Goal: Task Accomplishment & Management: Use online tool/utility

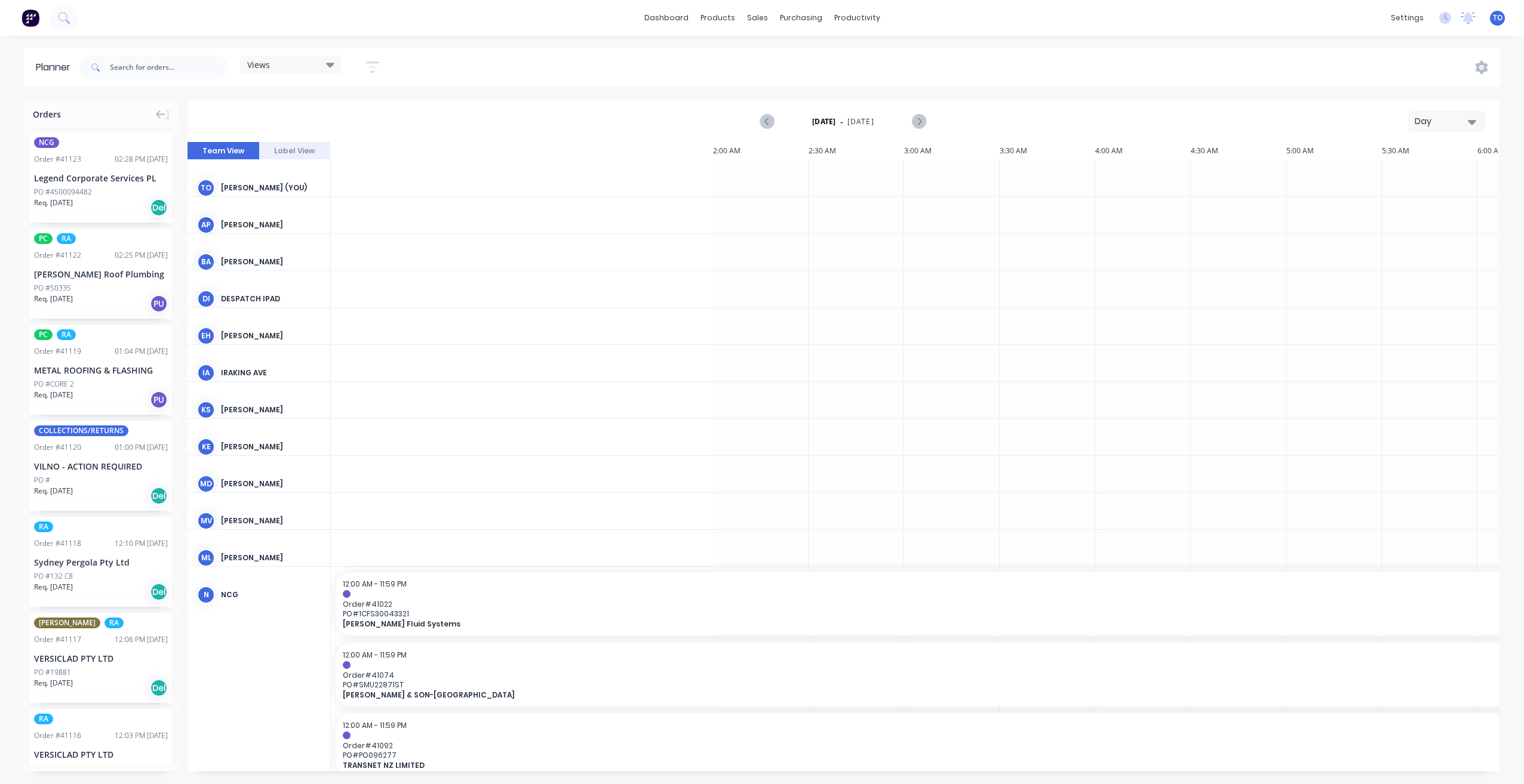
scroll to position [0, 1147]
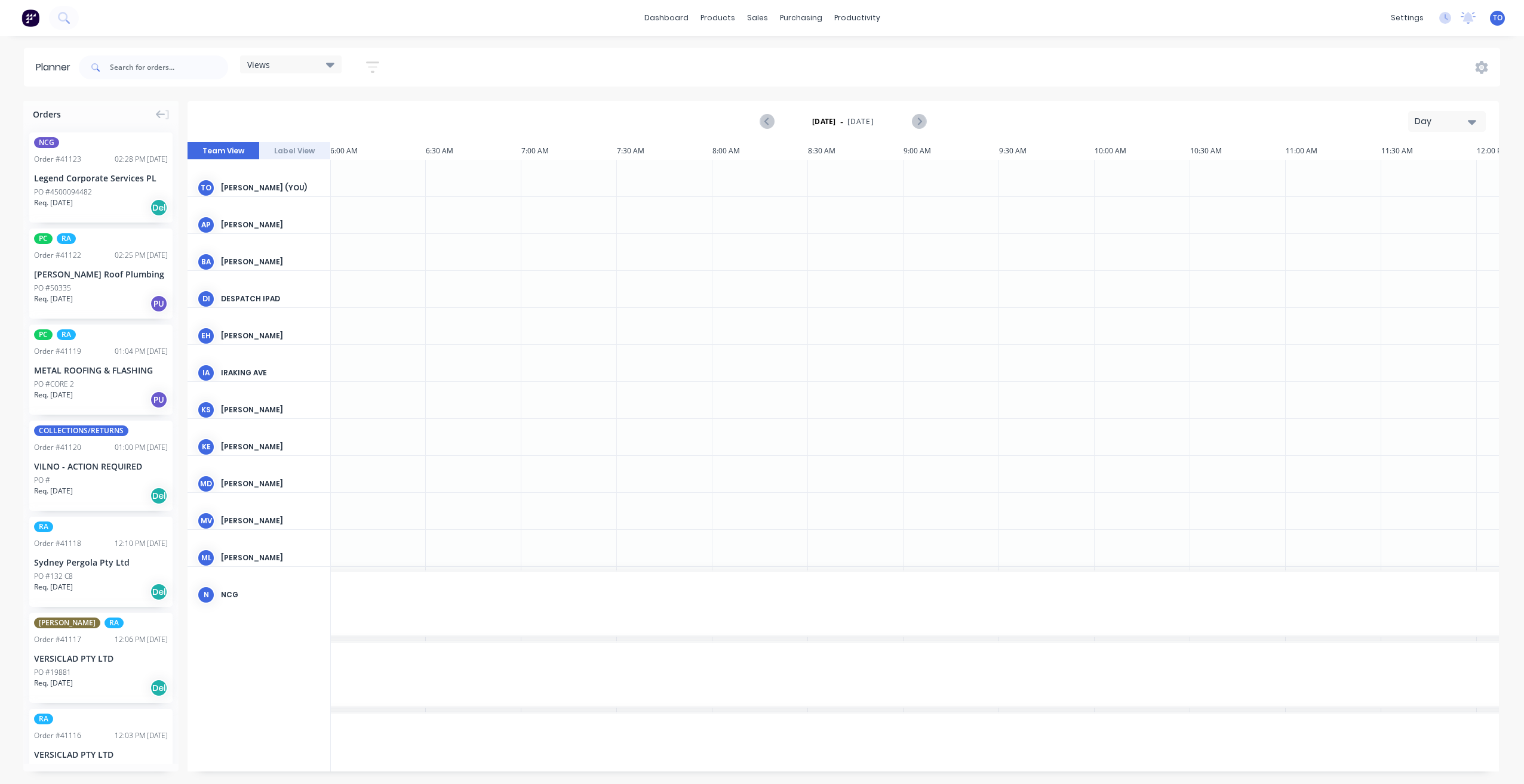
click at [1464, 118] on div "Day" at bounding box center [1442, 121] width 55 height 12
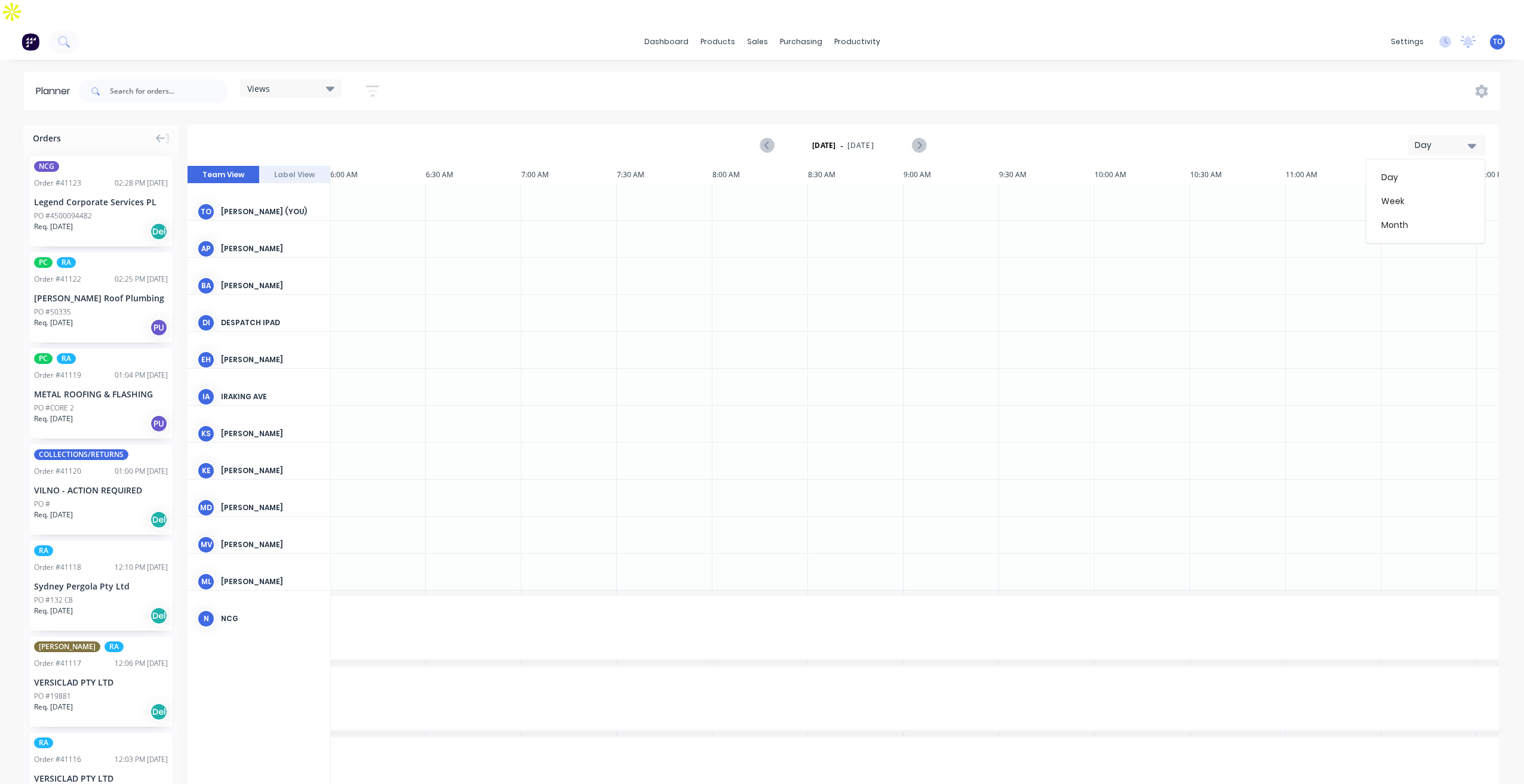
click at [1426, 189] on div "Week" at bounding box center [1426, 201] width 118 height 24
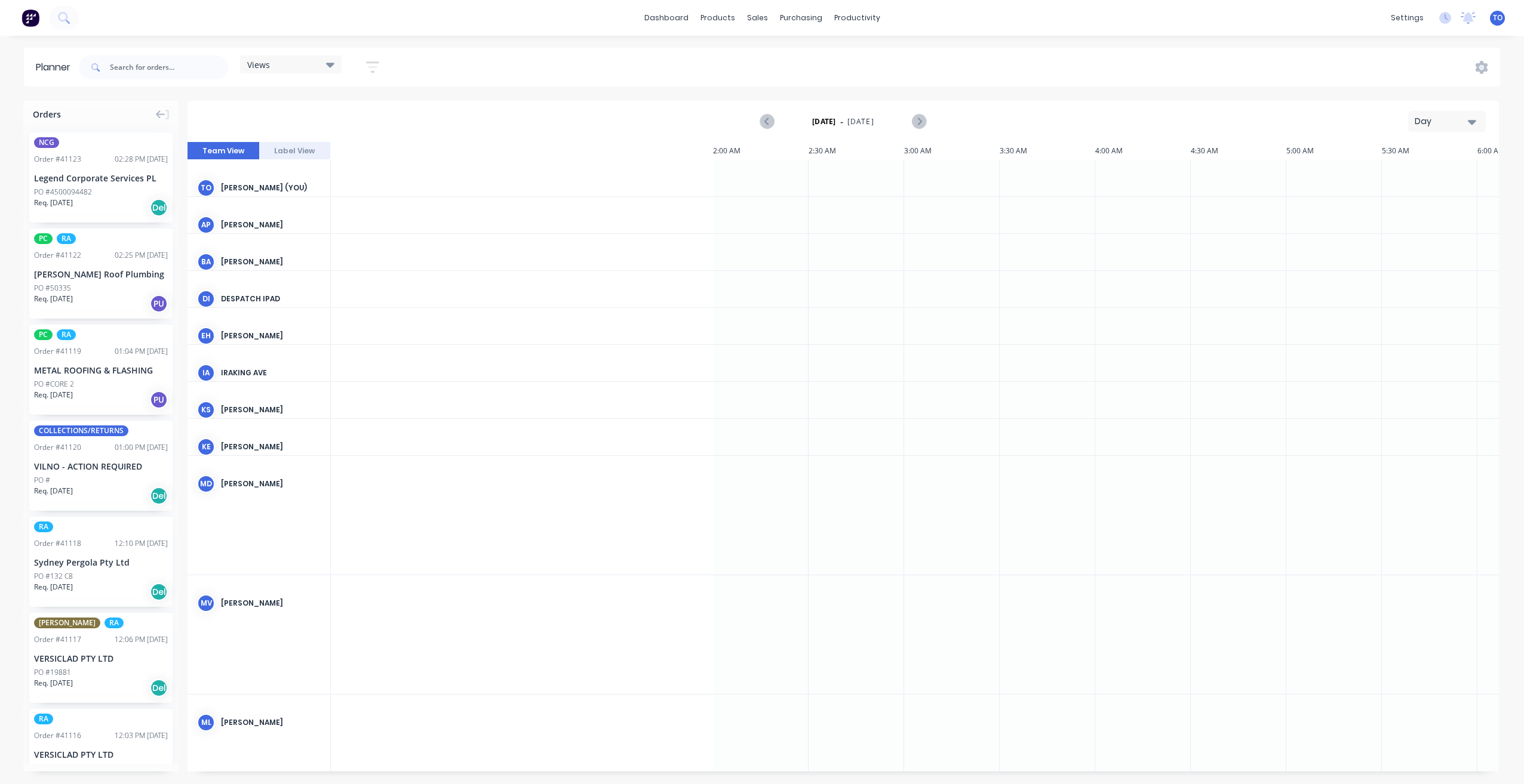
scroll to position [0, 1147]
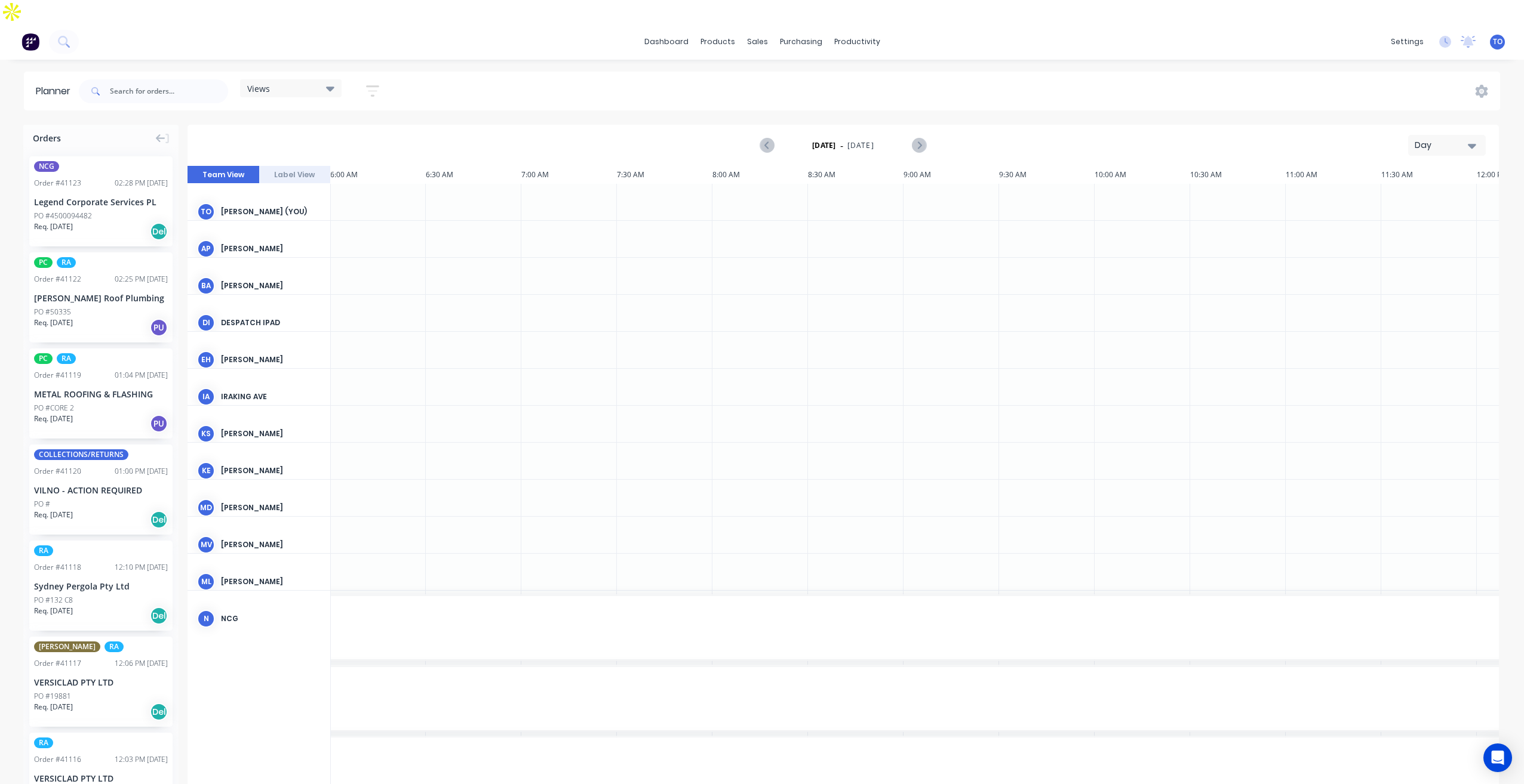
click at [1452, 139] on div "Day" at bounding box center [1442, 145] width 55 height 12
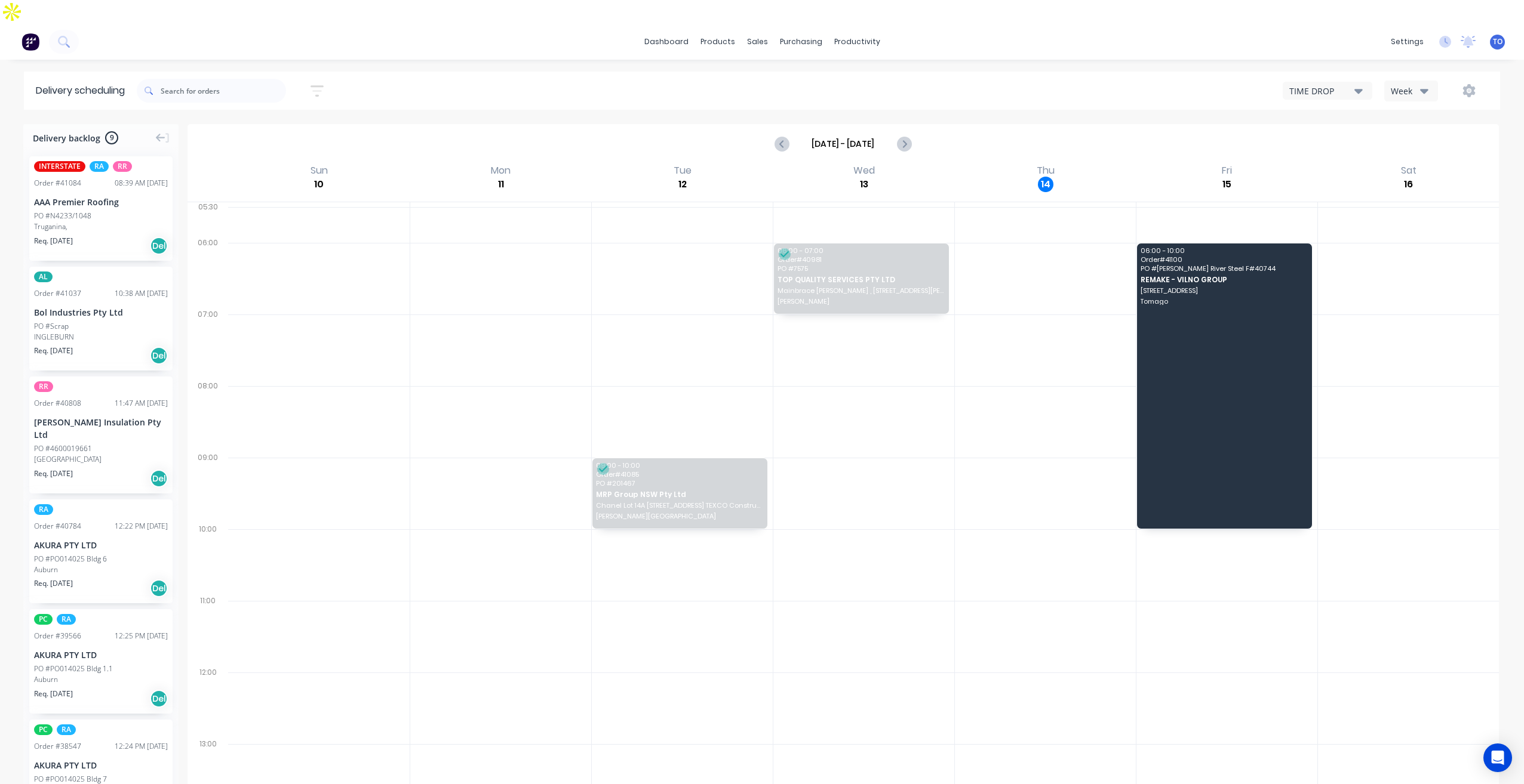
click at [1421, 84] on icon "button" at bounding box center [1424, 90] width 8 height 13
click at [1415, 135] on div "Vehicle" at bounding box center [1444, 146] width 118 height 24
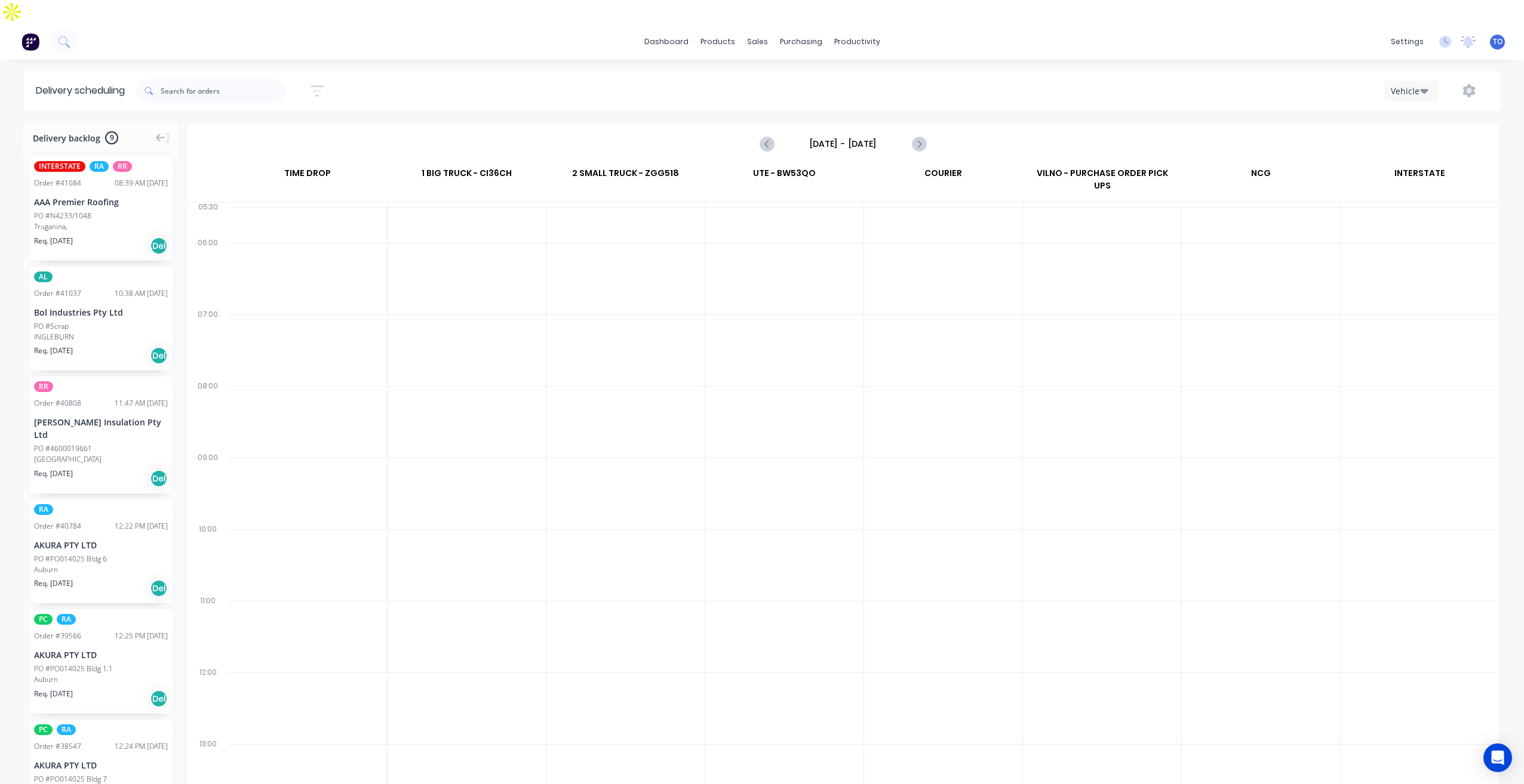
click at [845, 135] on input "[DATE] - [DATE]" at bounding box center [843, 144] width 118 height 18
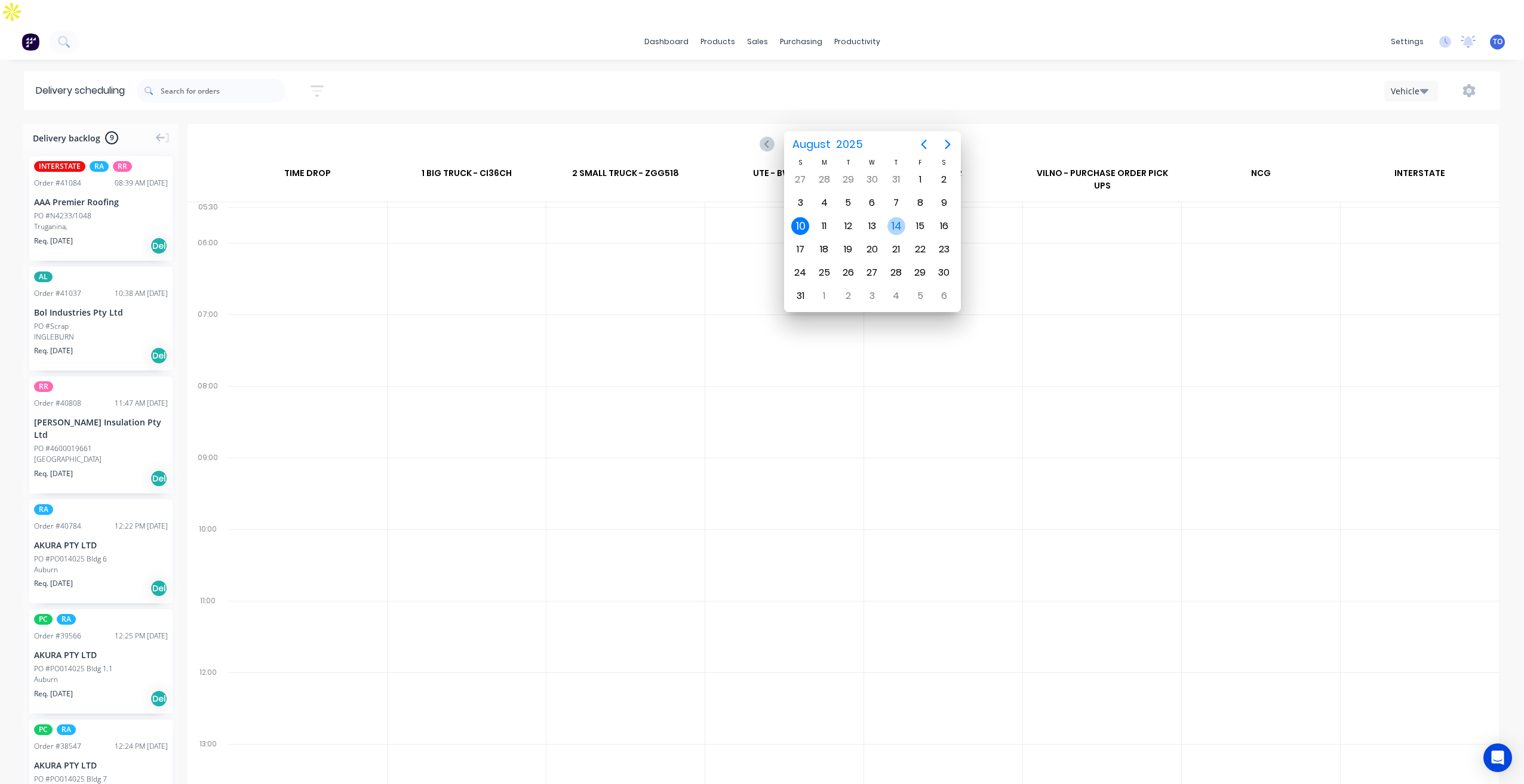
click at [898, 227] on div "14" at bounding box center [896, 226] width 18 height 18
type input "[DATE] - [DATE]"
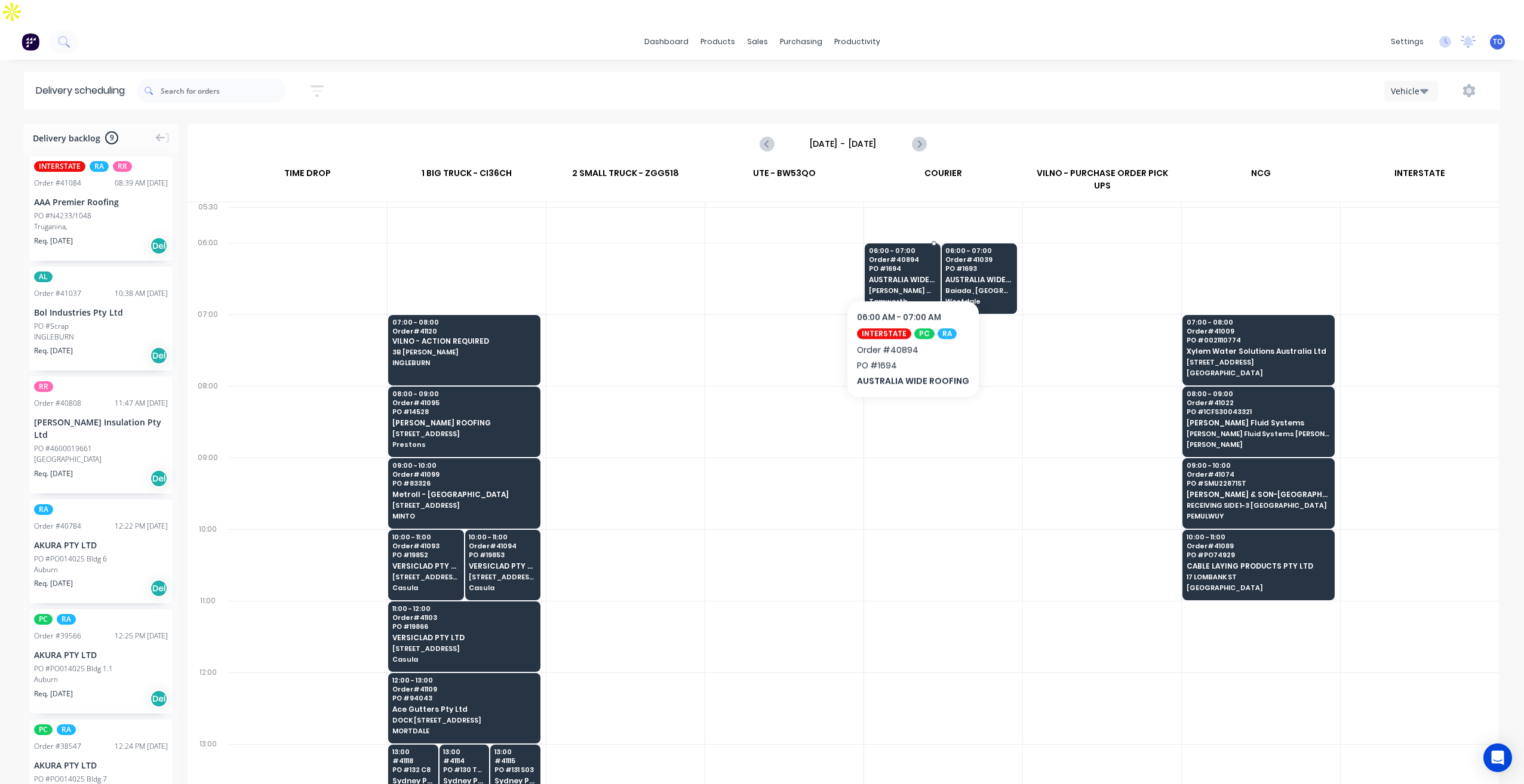
click at [911, 298] on span "Tamworth" at bounding box center [902, 301] width 67 height 7
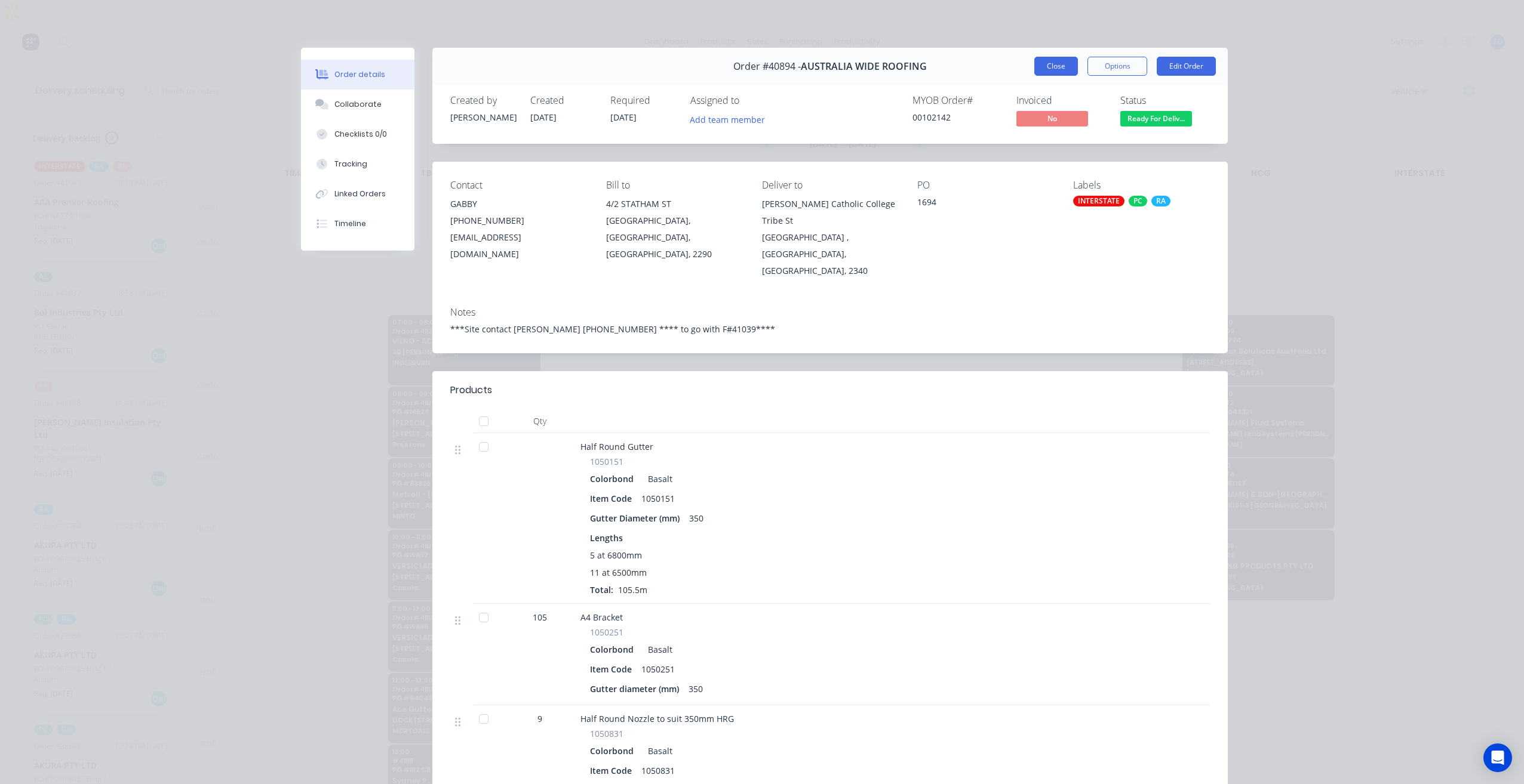
click at [1057, 65] on button "Close" at bounding box center [1056, 66] width 44 height 19
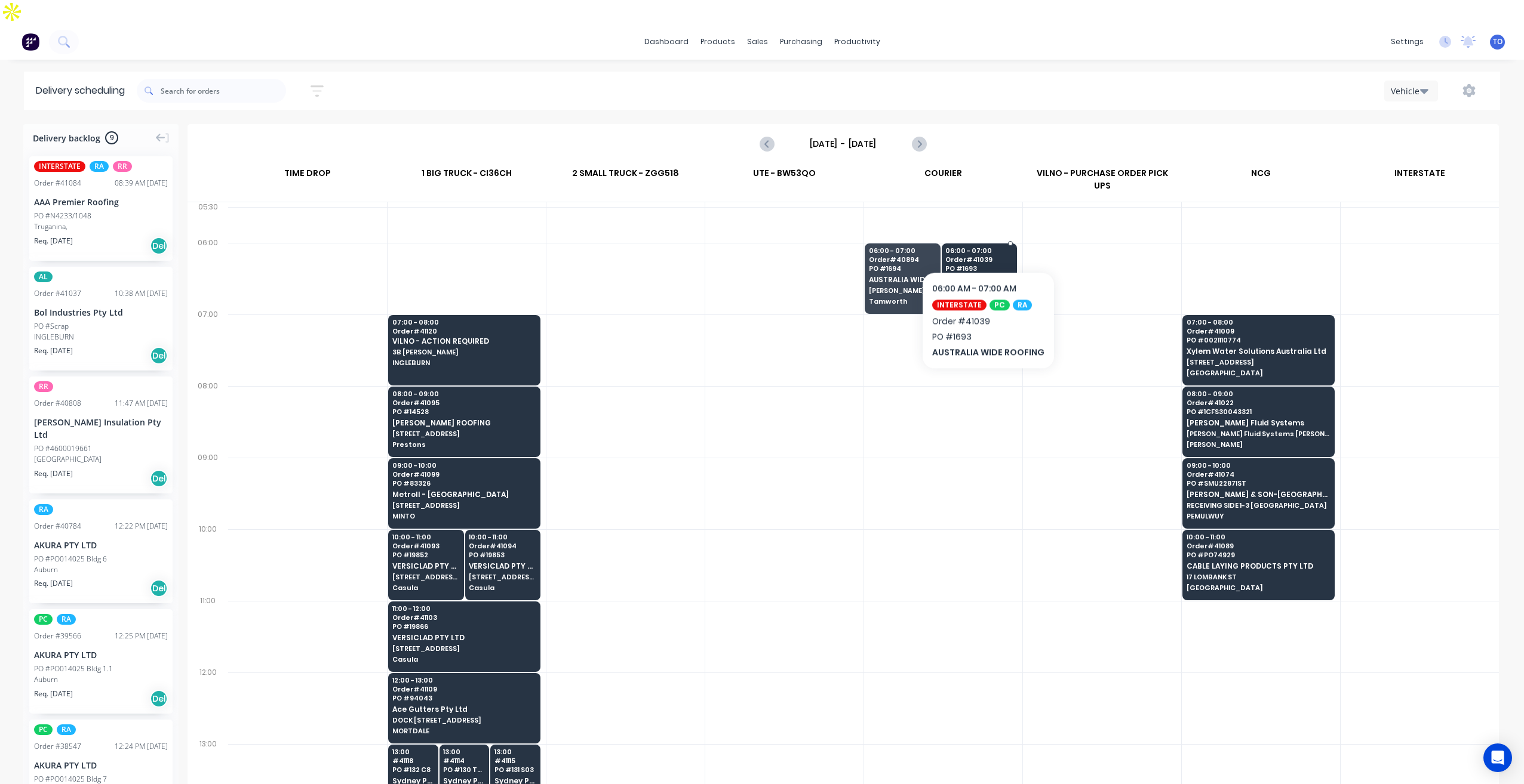
click at [986, 265] on span "PO # 1693" at bounding box center [978, 269] width 67 height 7
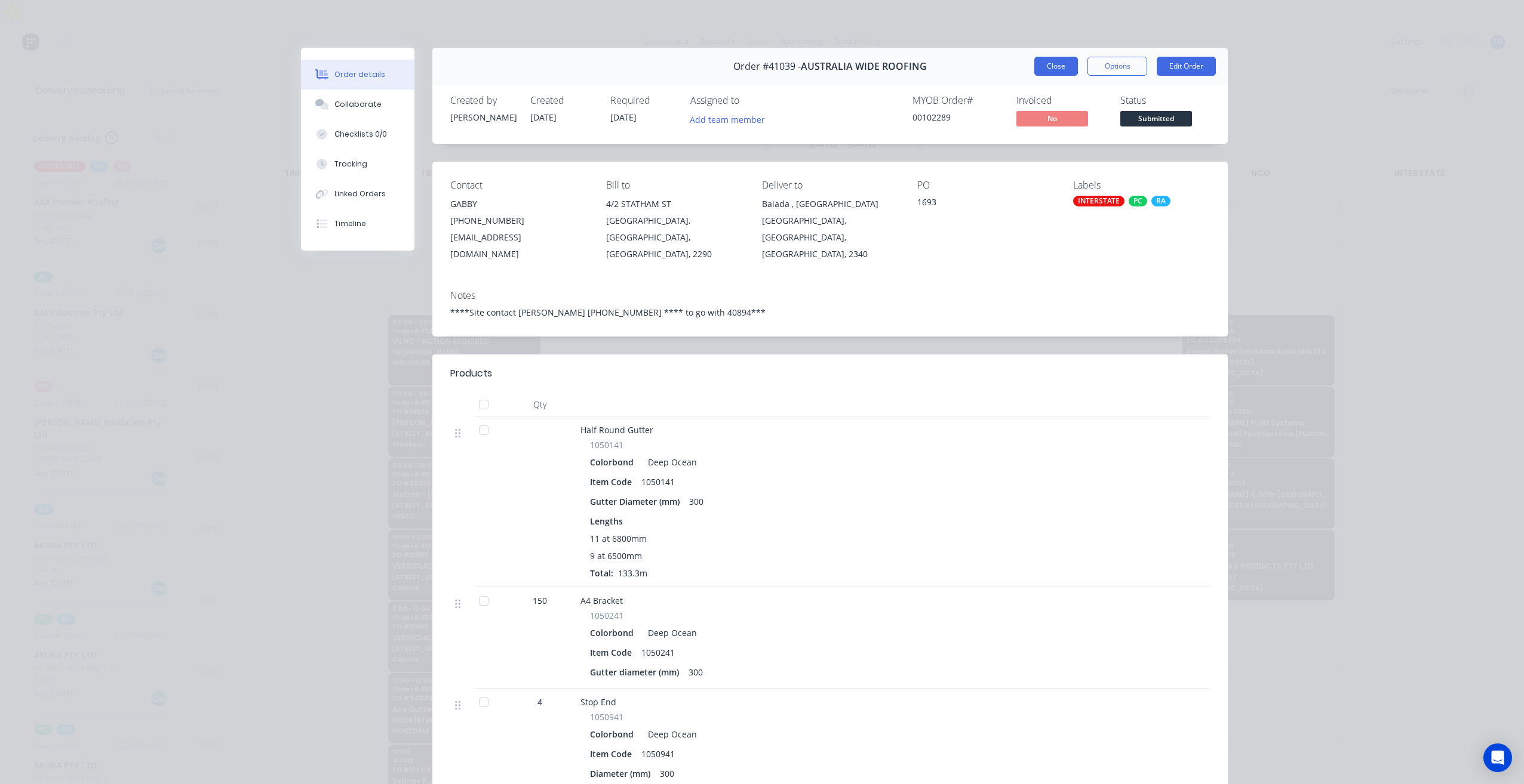
click at [1046, 68] on button "Close" at bounding box center [1056, 66] width 44 height 19
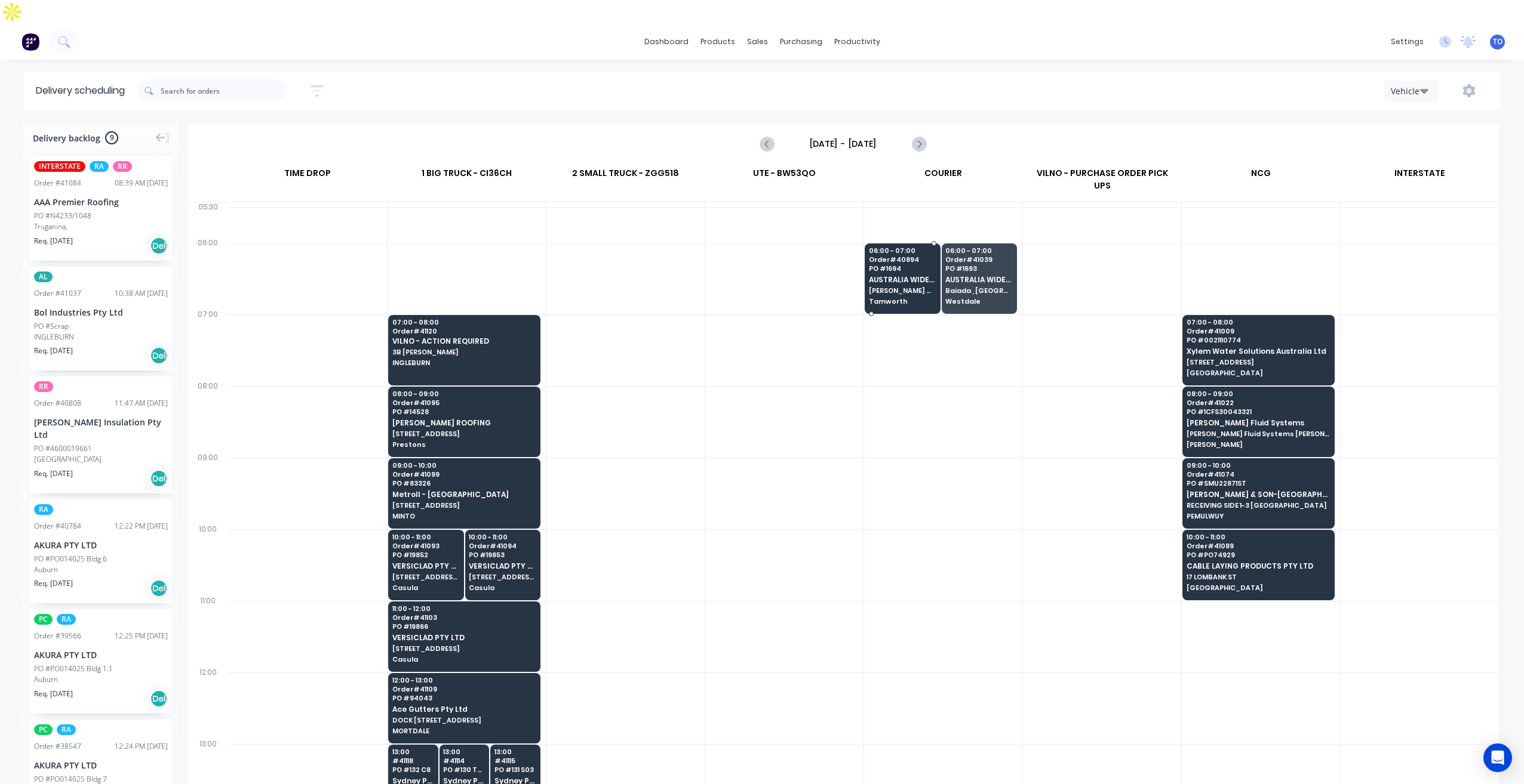
click at [895, 248] on div "06:00 - 07:00 Order # 40894 PO # 1694 [GEOGRAPHIC_DATA] WIDE ROOFING [PERSON_NA…" at bounding box center [903, 276] width 75 height 67
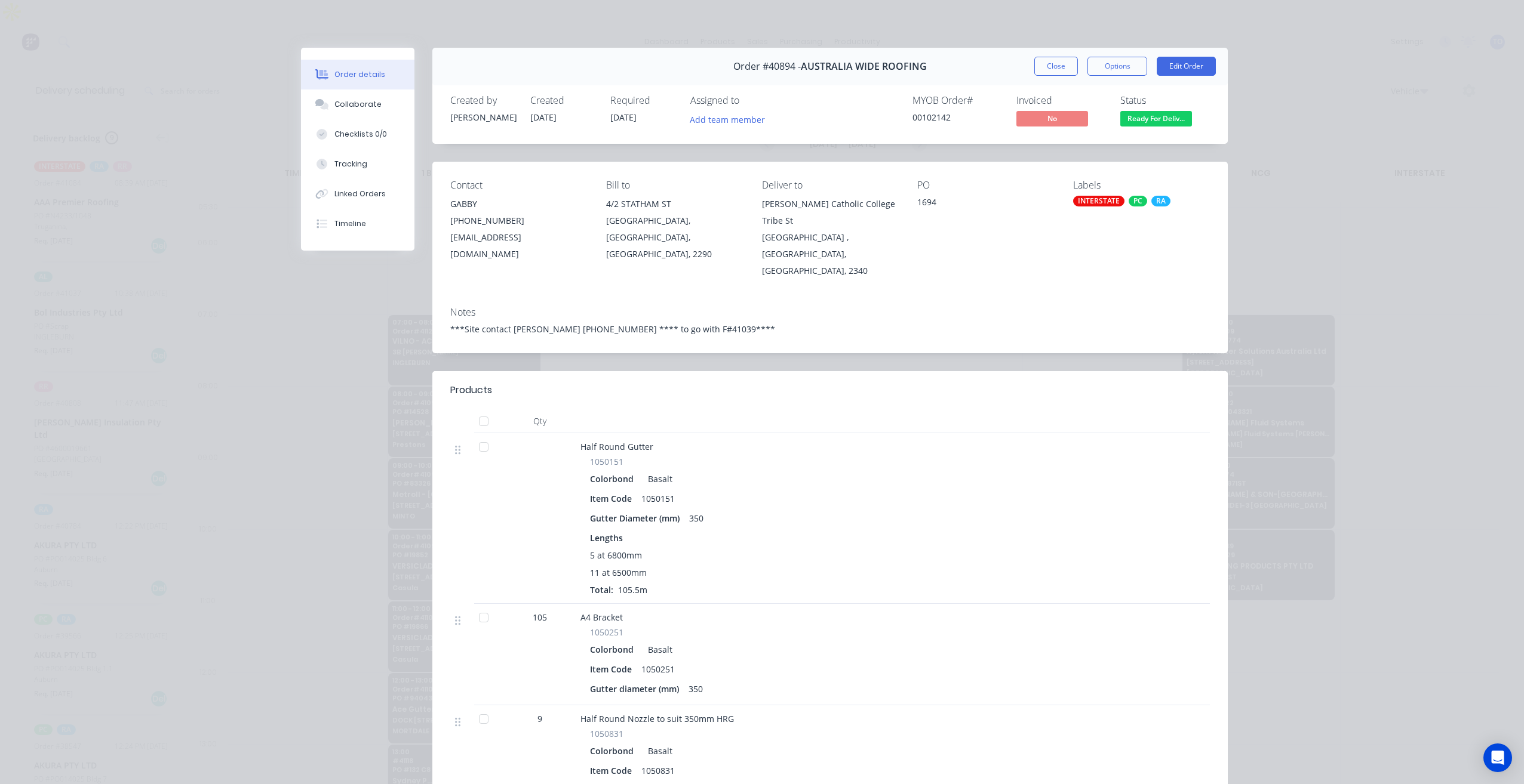
click at [1032, 80] on div "Order #40894 - AUSTRALIA WIDE ROOFING Close Options Edit Order" at bounding box center [830, 67] width 796 height 37
click at [1052, 68] on button "Close" at bounding box center [1056, 66] width 44 height 19
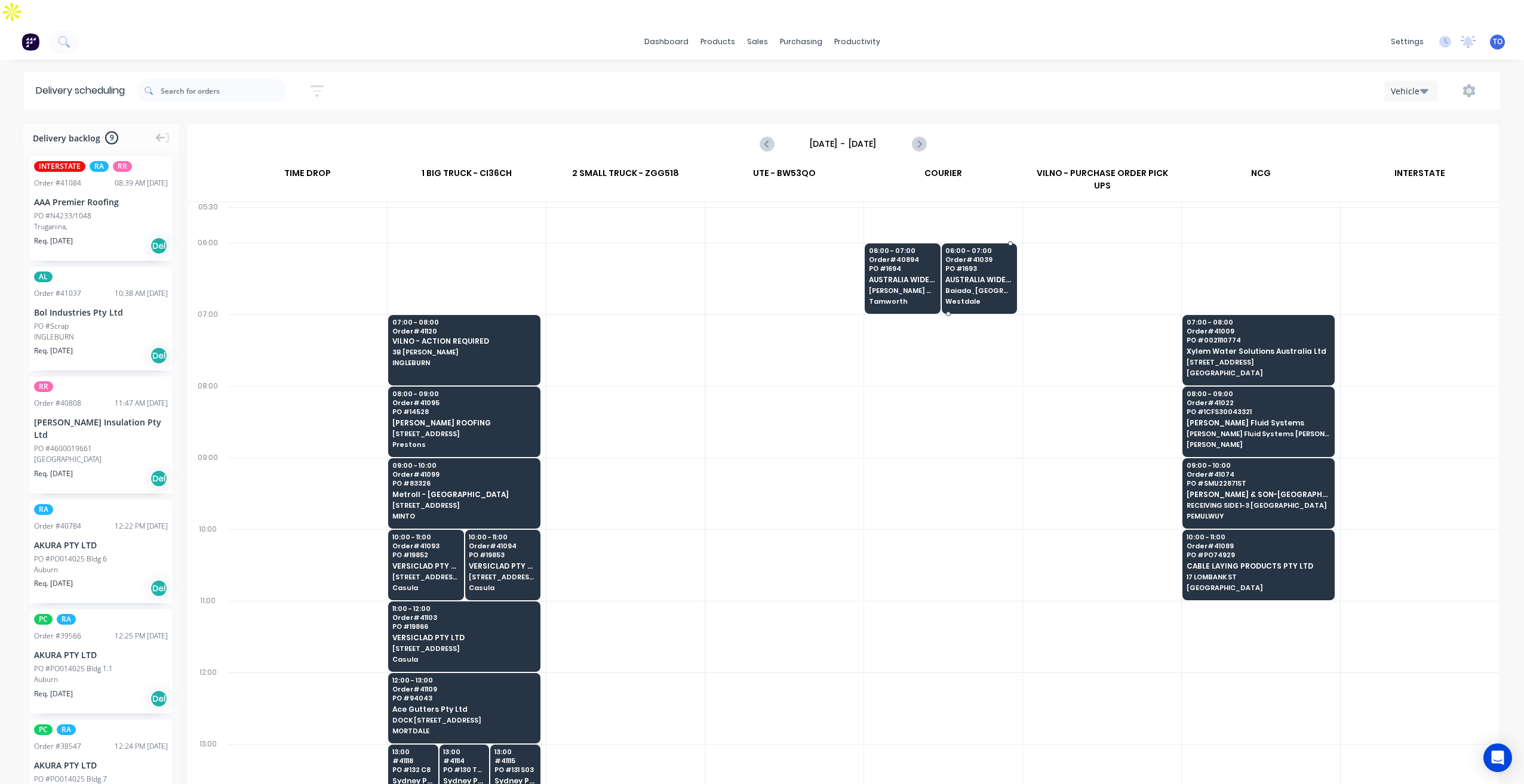
click at [992, 256] on span "Order # 41039" at bounding box center [978, 260] width 67 height 7
